Goal: Transaction & Acquisition: Download file/media

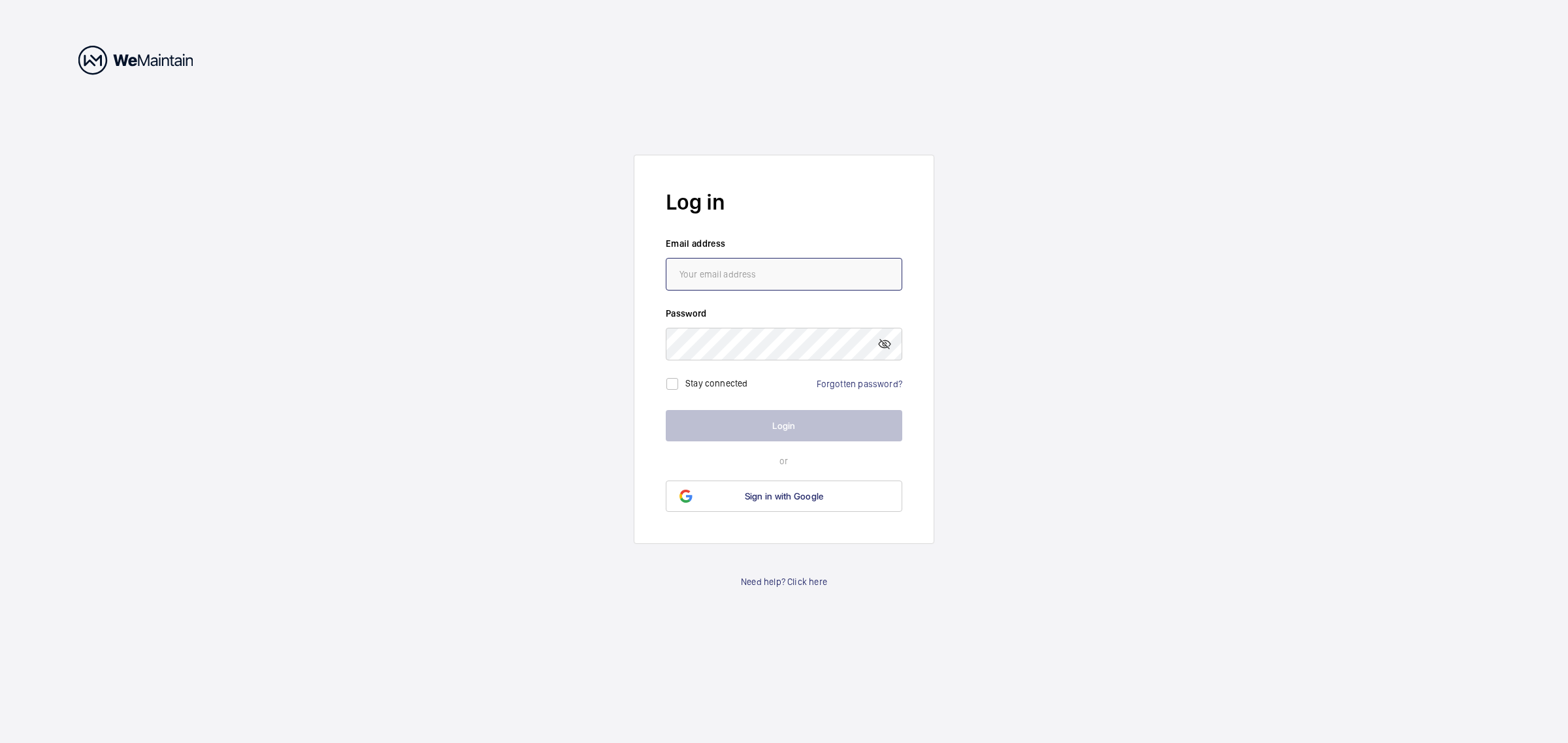
click at [719, 278] on input "email" at bounding box center [784, 274] width 237 height 33
type input "[PERSON_NAME][EMAIL_ADDRESS][DOMAIN_NAME]"
click at [820, 418] on button "Login" at bounding box center [784, 425] width 237 height 31
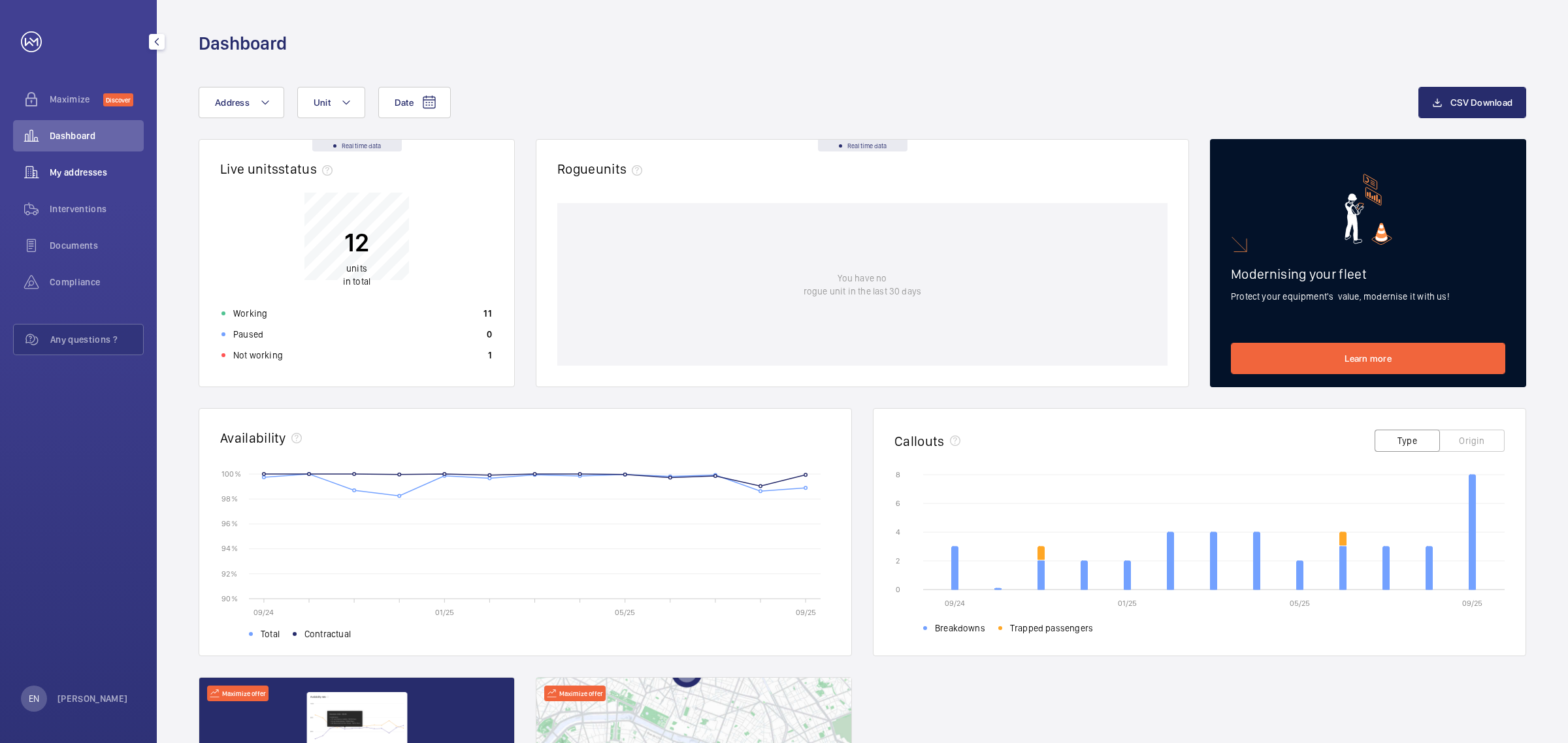
click at [67, 171] on span "My addresses" at bounding box center [96, 172] width 94 height 13
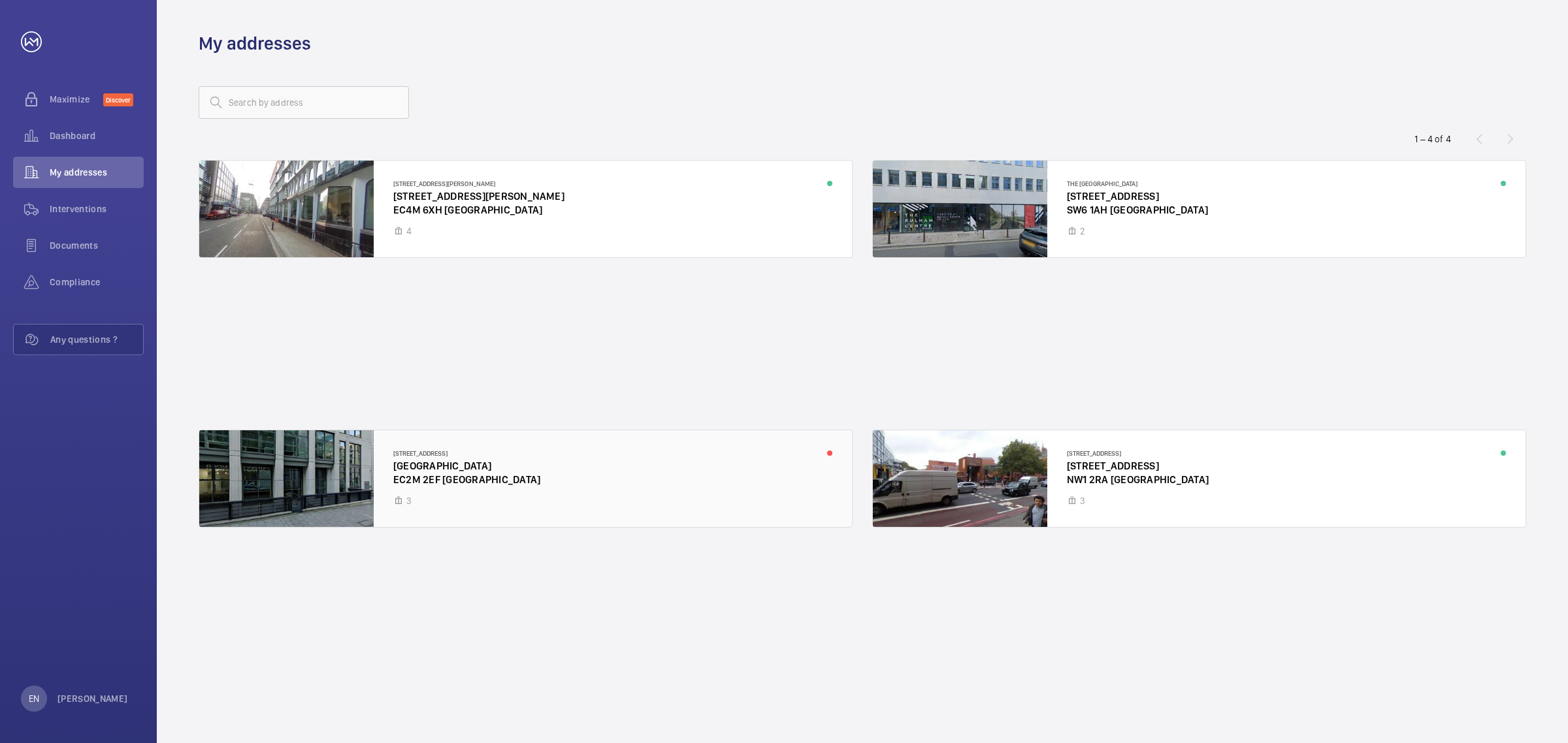
click at [657, 448] on div at bounding box center [526, 479] width 653 height 97
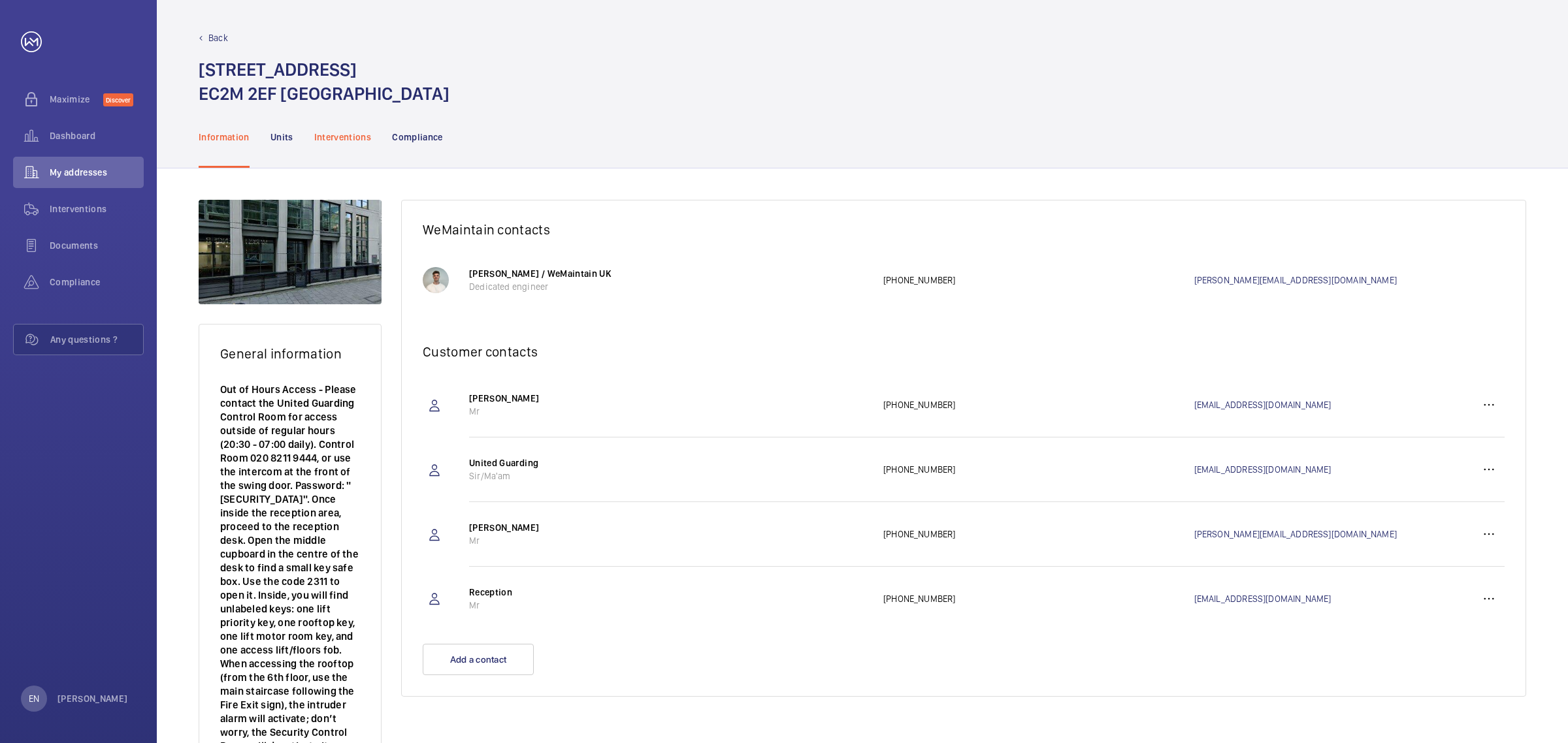
click at [317, 138] on p "Interventions" at bounding box center [343, 137] width 57 height 13
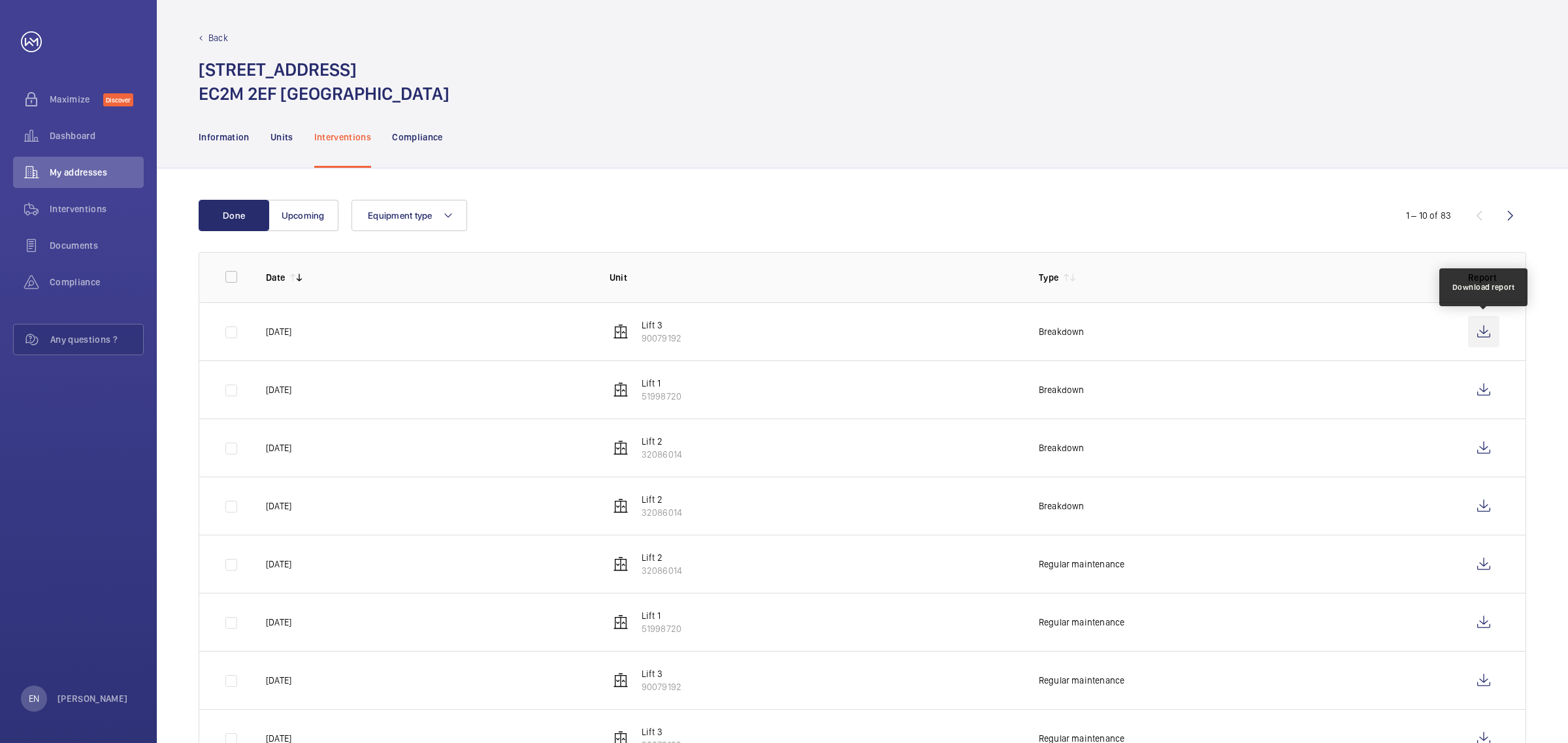
click at [1489, 331] on wm-front-icon-button at bounding box center [1483, 331] width 31 height 31
